Goal: Check status: Check status

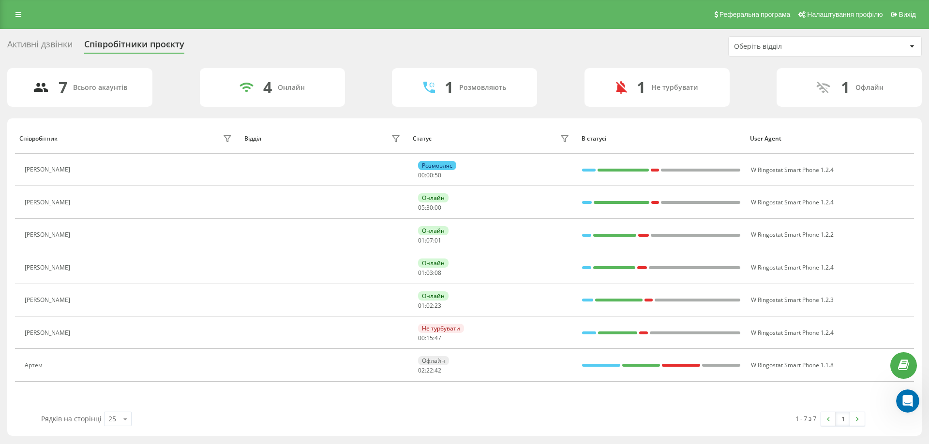
click at [15, 21] on div "Реферальна програма Налаштування профілю Вихід" at bounding box center [464, 14] width 929 height 29
click at [15, 13] on icon at bounding box center [18, 14] width 6 height 7
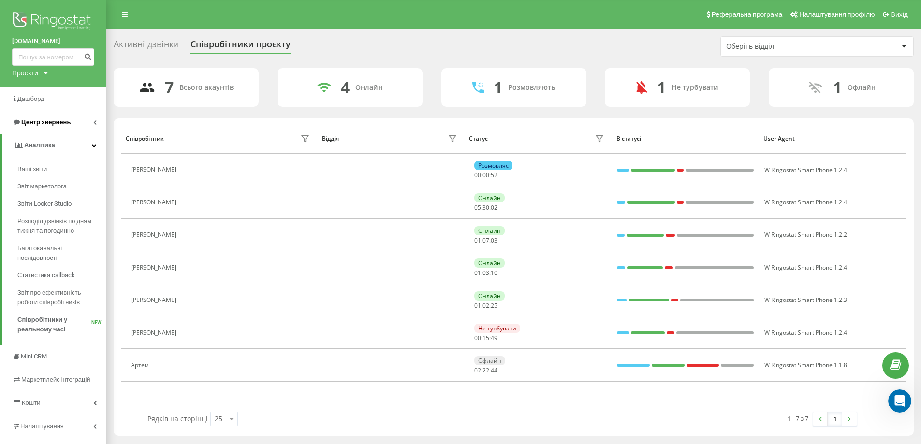
click at [70, 126] on link "Центр звернень" at bounding box center [53, 122] width 106 height 23
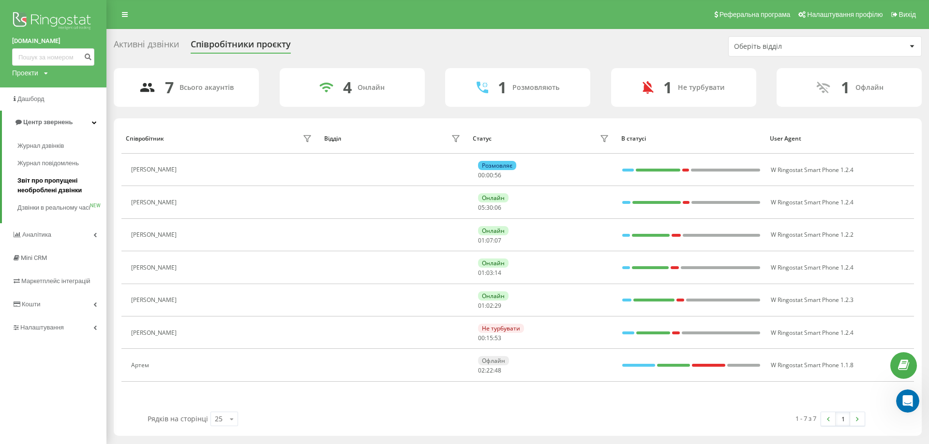
click at [57, 186] on span "Звіт про пропущені необроблені дзвінки" at bounding box center [59, 185] width 84 height 19
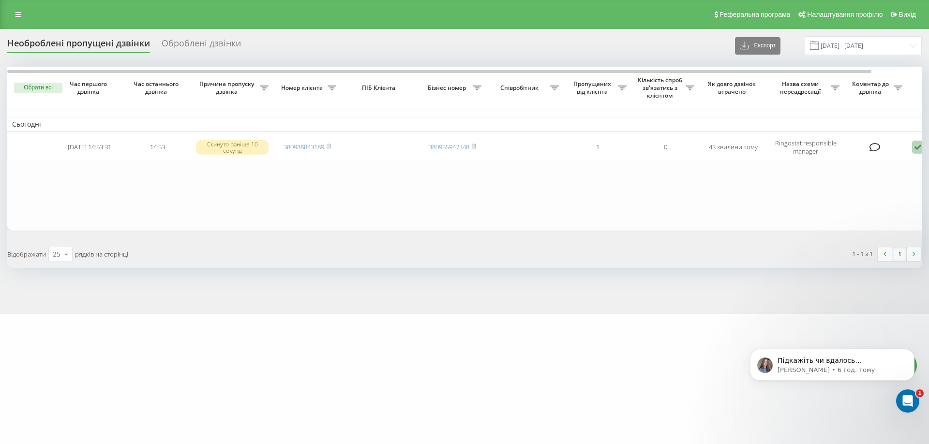
click at [198, 196] on table "Сьогодні [DATE] 14:53:31 14:53 Скинуто раніше 10 секунд 380988843189 3809559473…" at bounding box center [490, 148] width 967 height 163
click at [696, 22] on div "Реферальна програма Налаштування профілю Вихід" at bounding box center [464, 14] width 929 height 29
click at [217, 8] on div "Реферальна програма Налаштування профілю Вихід" at bounding box center [464, 14] width 929 height 29
click at [222, 8] on div "Реферальна програма Налаштування профілю Вихід" at bounding box center [464, 14] width 929 height 29
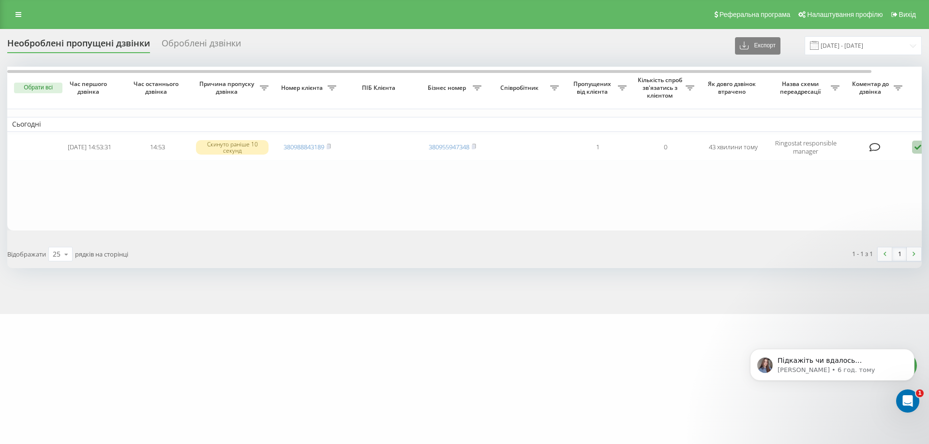
click at [706, 194] on table "Сьогодні [DATE] 14:53:31 14:53 Скинуто раніше 10 секунд 380988843189 3809559473…" at bounding box center [490, 148] width 967 height 163
click at [684, 17] on div "Реферальна програма Налаштування профілю Вихід" at bounding box center [464, 14] width 929 height 29
drag, startPoint x: 319, startPoint y: 36, endPoint x: 301, endPoint y: 13, distance: 29.3
click at [301, 13] on div "Реферальна програма Налаштування профілю Вихід" at bounding box center [464, 14] width 929 height 29
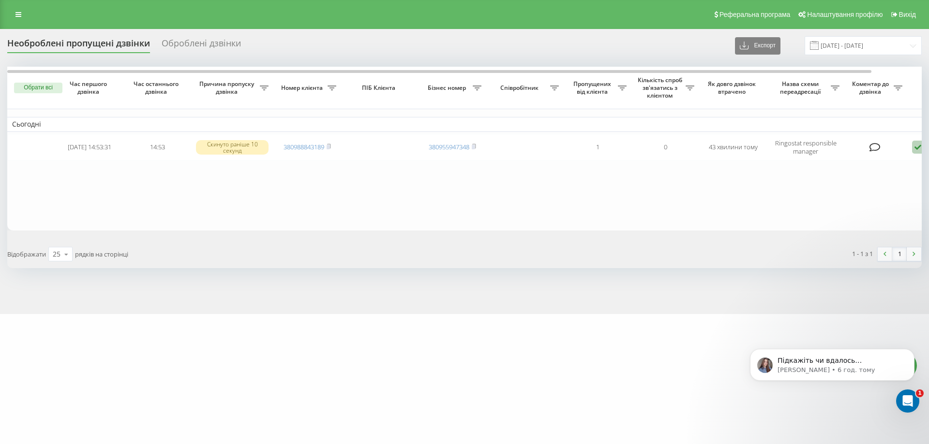
click at [301, 5] on div "Реферальна програма Налаштування профілю Вихід" at bounding box center [464, 14] width 929 height 29
click at [288, 8] on div "Реферальна програма Налаштування профілю Вихід" at bounding box center [464, 14] width 929 height 29
click at [198, 9] on div "Реферальна програма Налаштування профілю Вихід" at bounding box center [464, 14] width 929 height 29
